Goal: Transaction & Acquisition: Download file/media

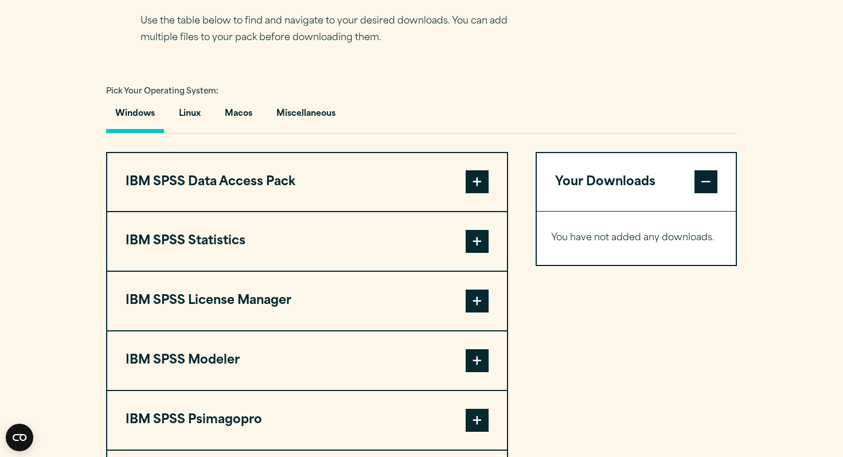
scroll to position [780, 0]
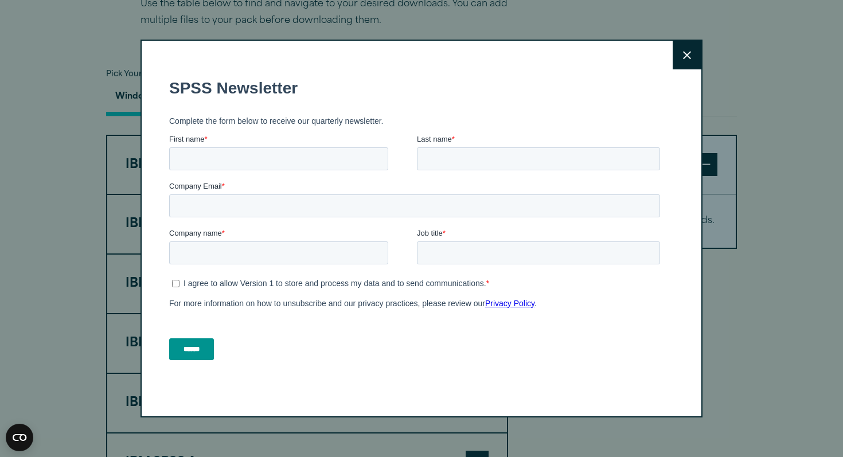
click at [698, 54] on button "Close" at bounding box center [687, 55] width 29 height 29
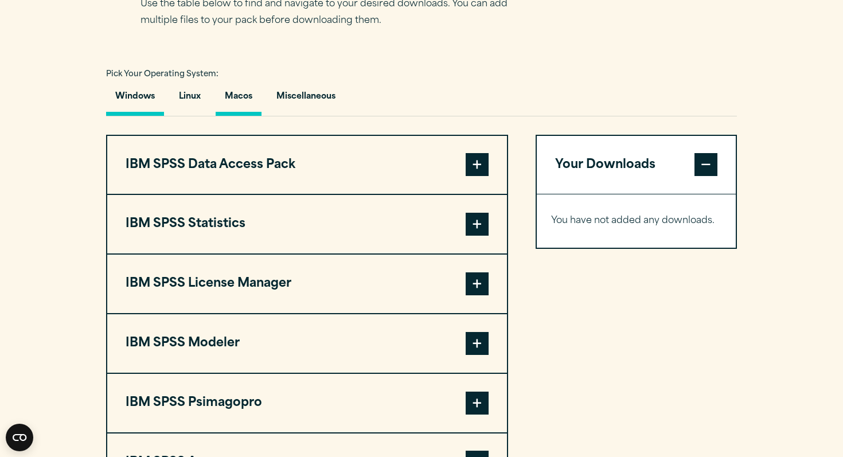
click at [250, 116] on button "Macos" at bounding box center [239, 99] width 46 height 33
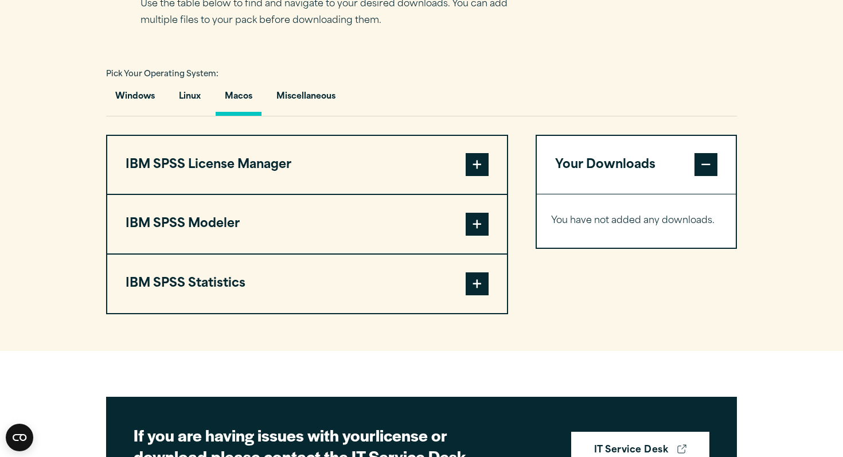
click at [468, 295] on span at bounding box center [477, 284] width 23 height 23
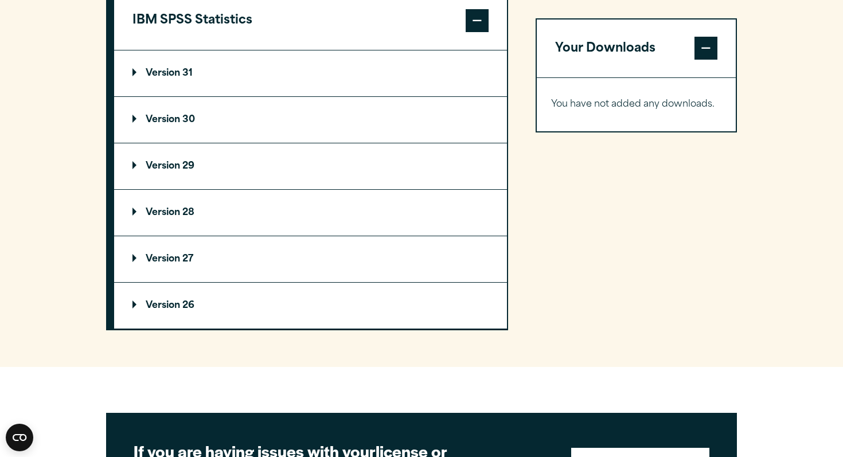
scroll to position [1056, 0]
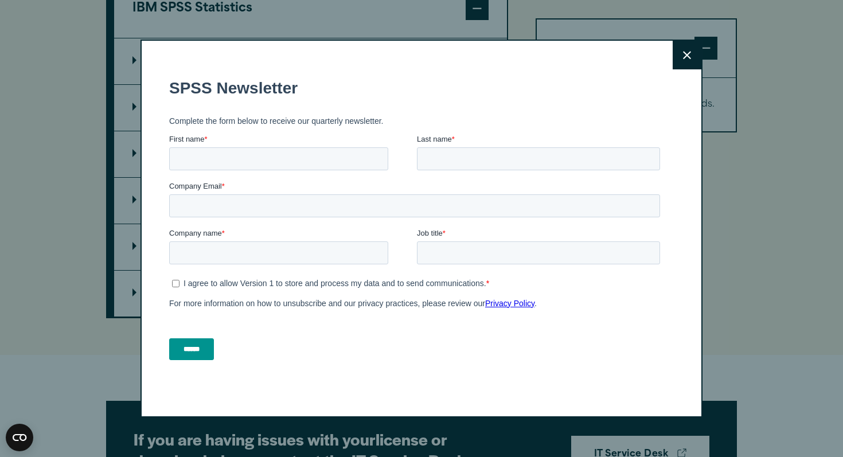
click at [694, 53] on button "Close" at bounding box center [687, 55] width 29 height 29
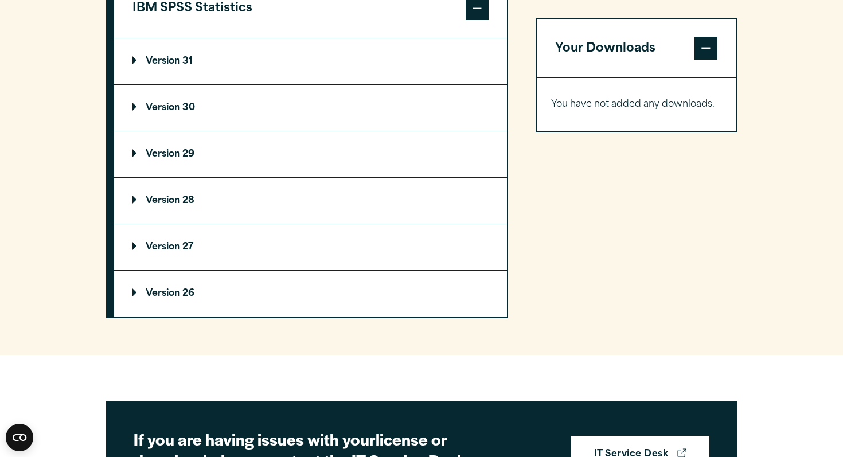
click at [207, 84] on summary "Version 31" at bounding box center [310, 61] width 393 height 46
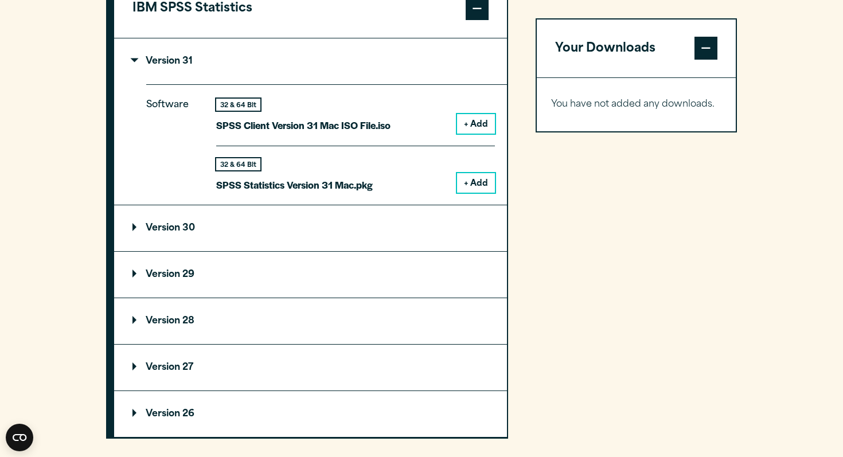
click at [476, 193] on button "+ Add" at bounding box center [476, 183] width 38 height 20
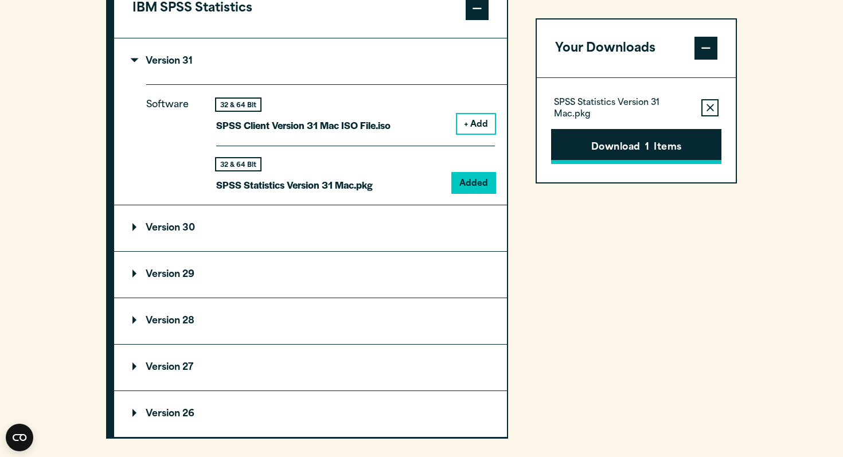
click at [625, 146] on button "Download 1 Items" at bounding box center [636, 147] width 170 height 36
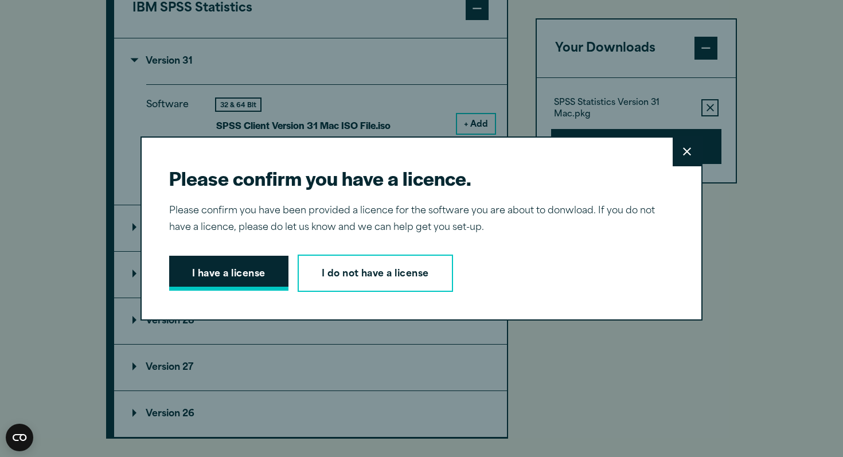
click at [202, 274] on button "I have a license" at bounding box center [228, 274] width 119 height 36
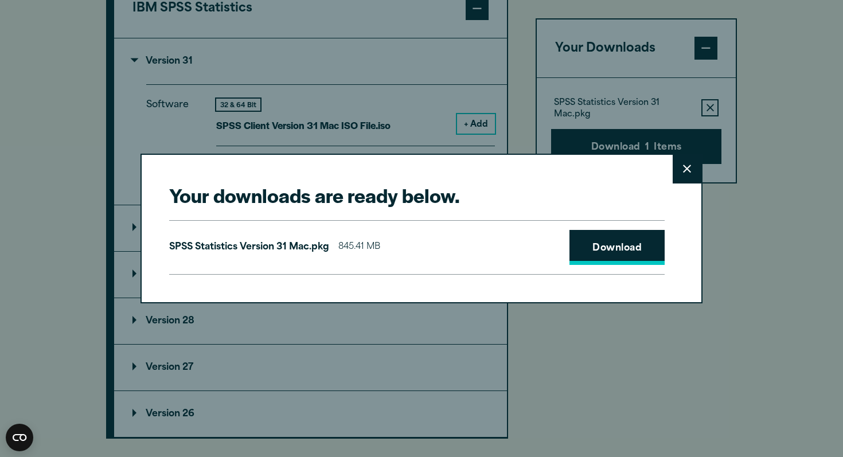
click at [603, 249] on link "Download" at bounding box center [617, 248] width 95 height 36
